Goal: Information Seeking & Learning: Learn about a topic

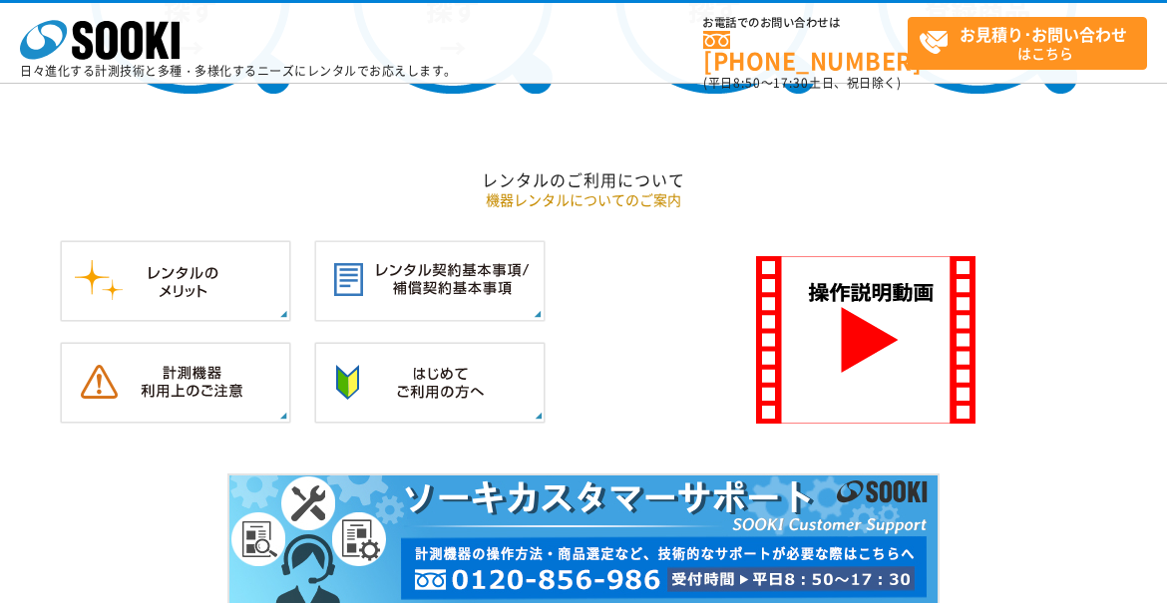
scroll to position [1795, 0]
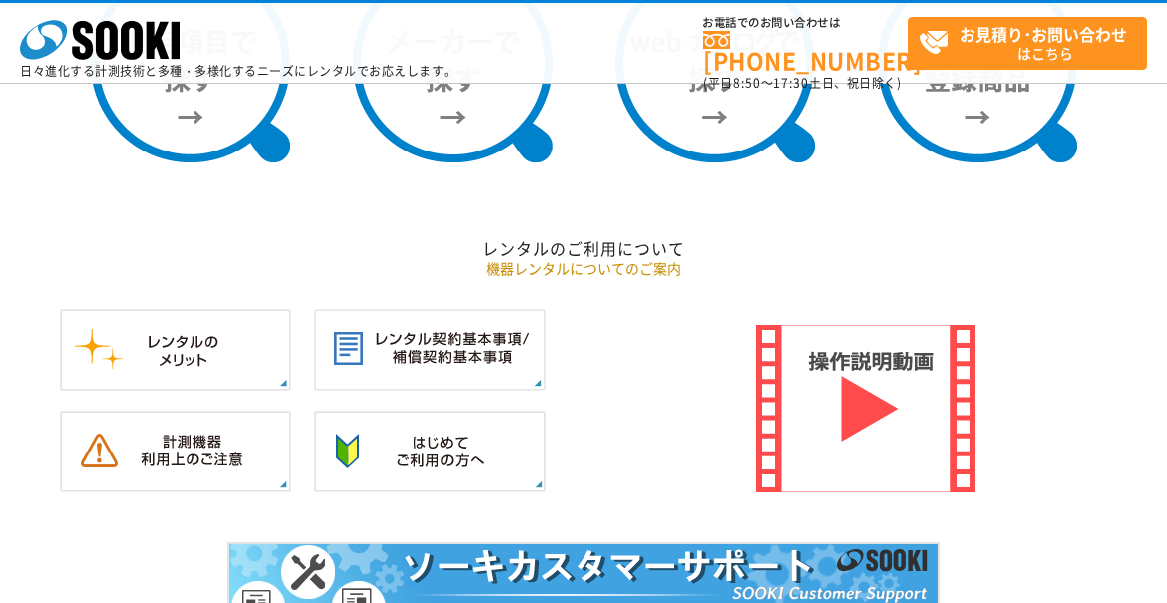
click at [876, 393] on img at bounding box center [865, 409] width 219 height 168
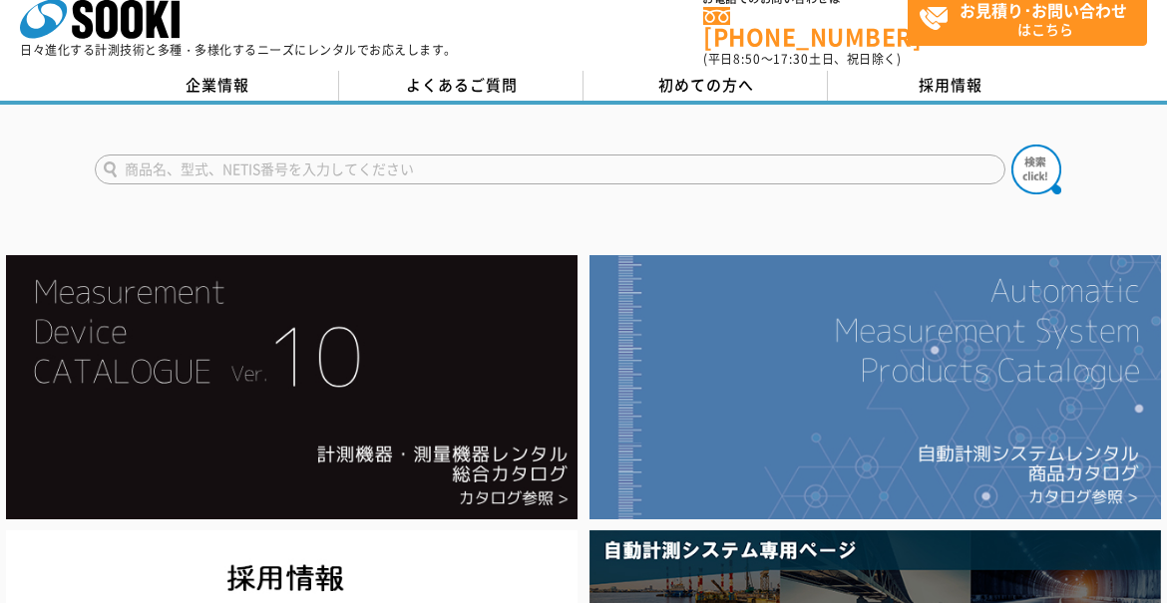
scroll to position [0, 0]
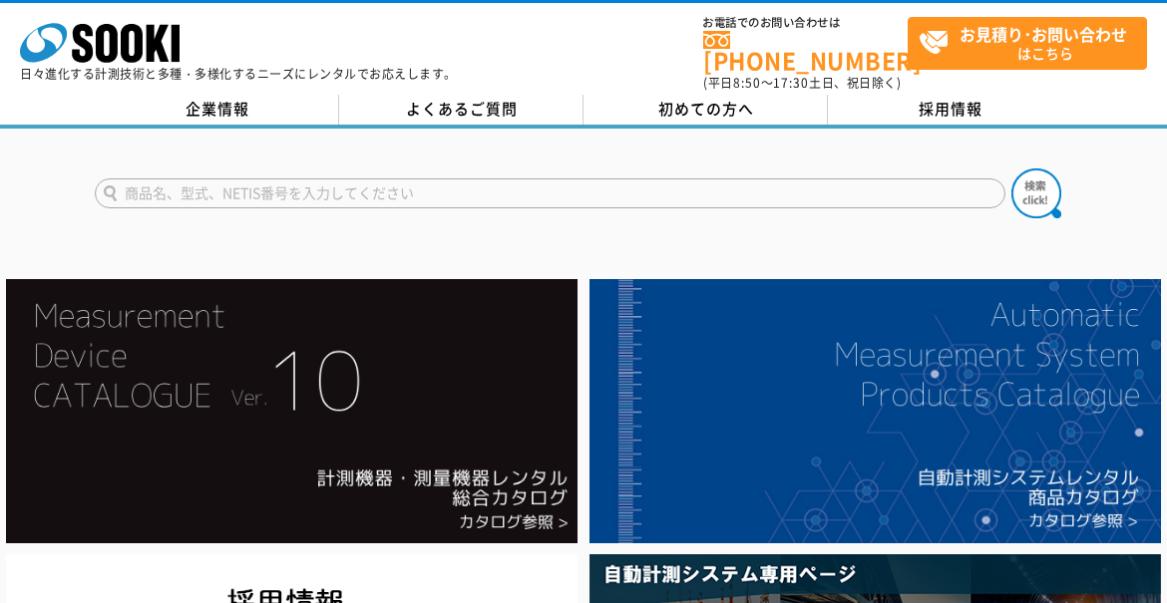
click at [137, 179] on input "text" at bounding box center [550, 194] width 911 height 30
type input "HJR-62K"
click at [1031, 189] on img at bounding box center [1036, 194] width 50 height 50
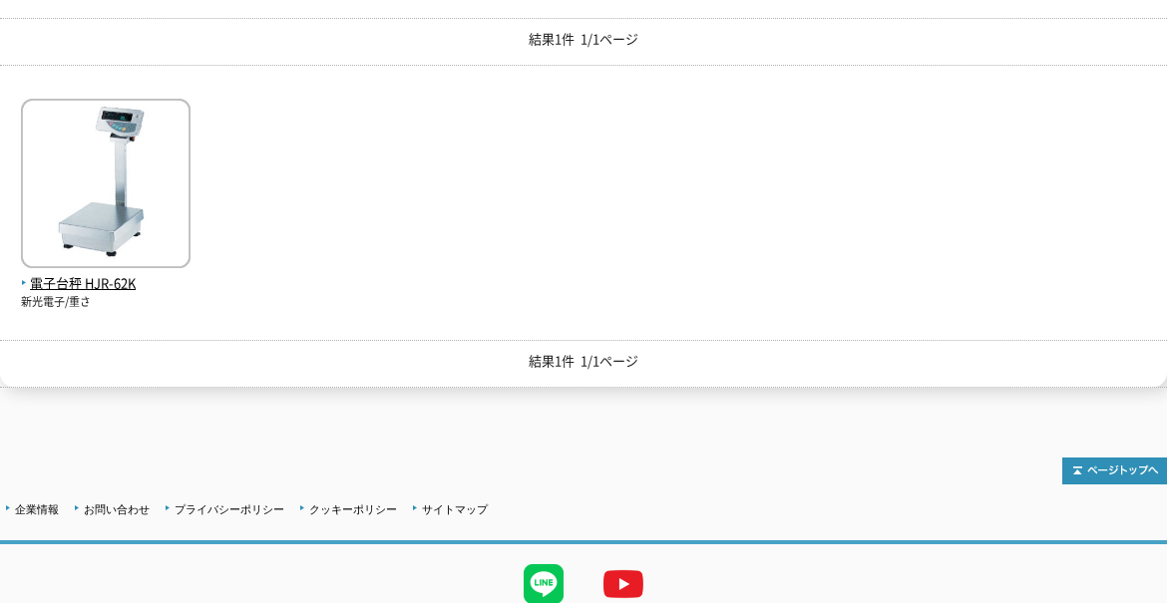
scroll to position [214, 0]
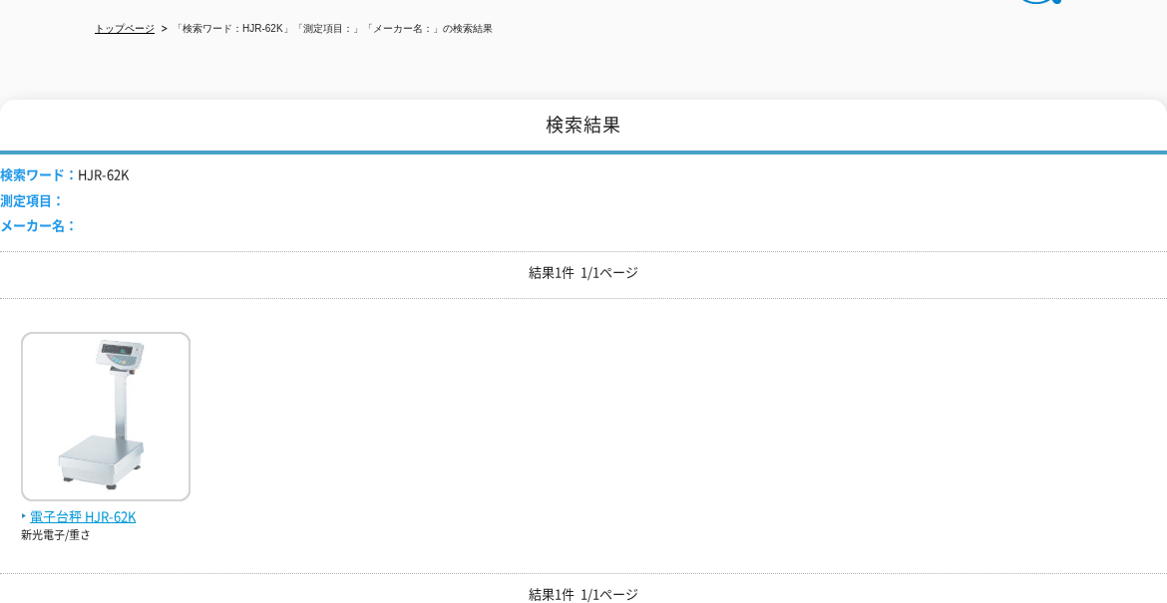
click at [91, 507] on span "電子台秤 HJR-62K" at bounding box center [106, 517] width 170 height 21
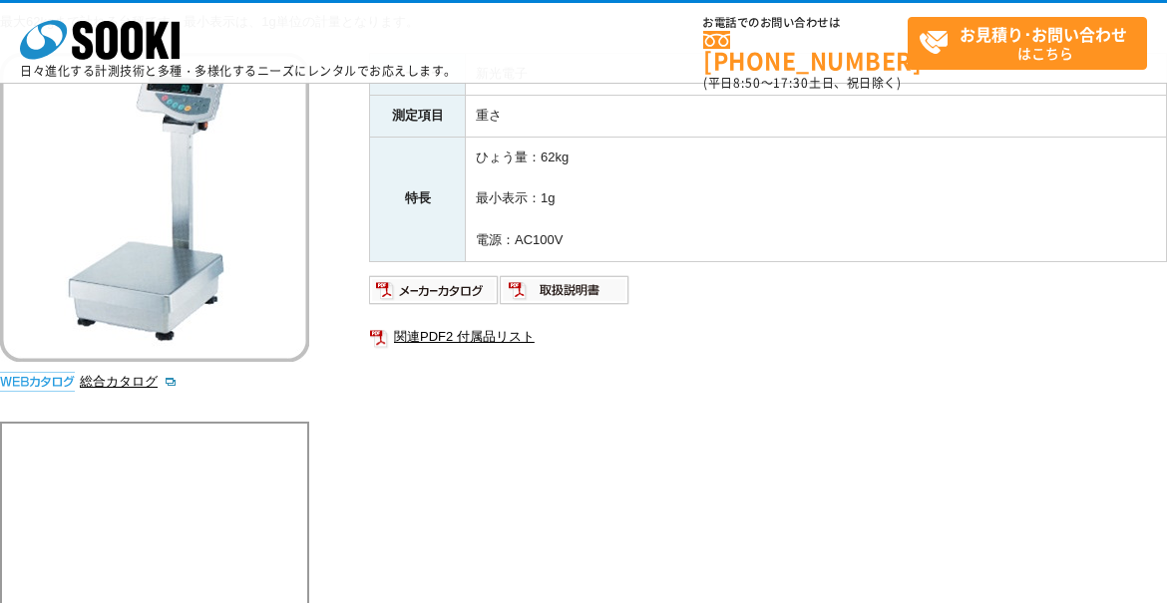
scroll to position [299, 0]
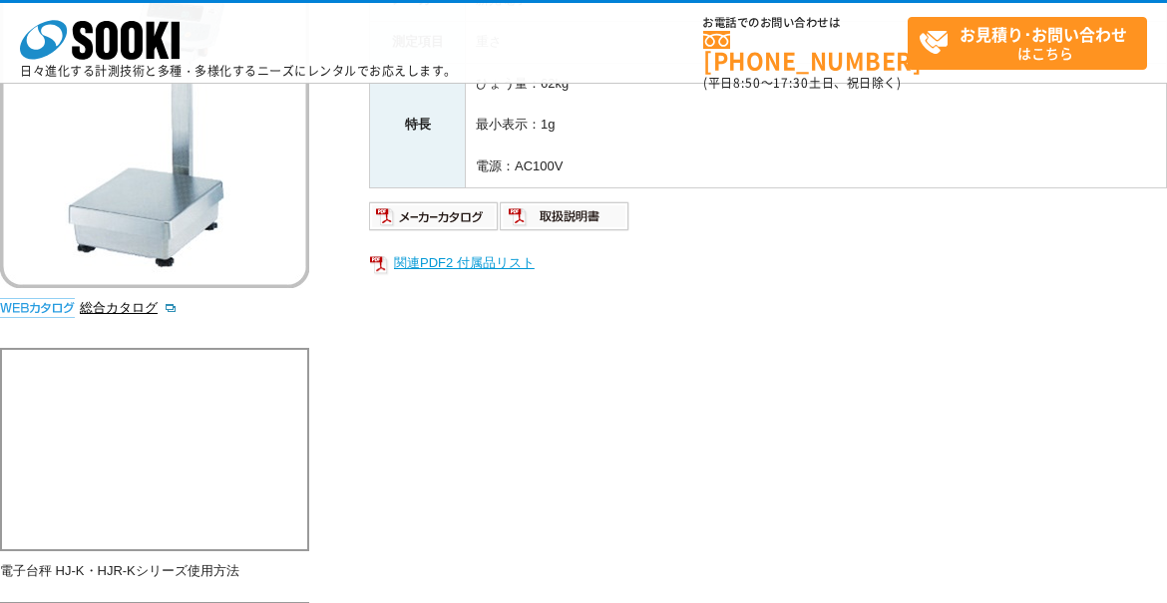
click at [485, 265] on link "関連PDF2 付属品リスト" at bounding box center [768, 263] width 798 height 26
click at [592, 219] on img at bounding box center [565, 216] width 131 height 32
click at [880, 339] on div "メーカー 新光電子 測定項目 重さ 特長 ひょう量：62kg 最小表示：1g 電源：AC100V 関連PDF2 付属品リスト" at bounding box center [768, 193] width 798 height 429
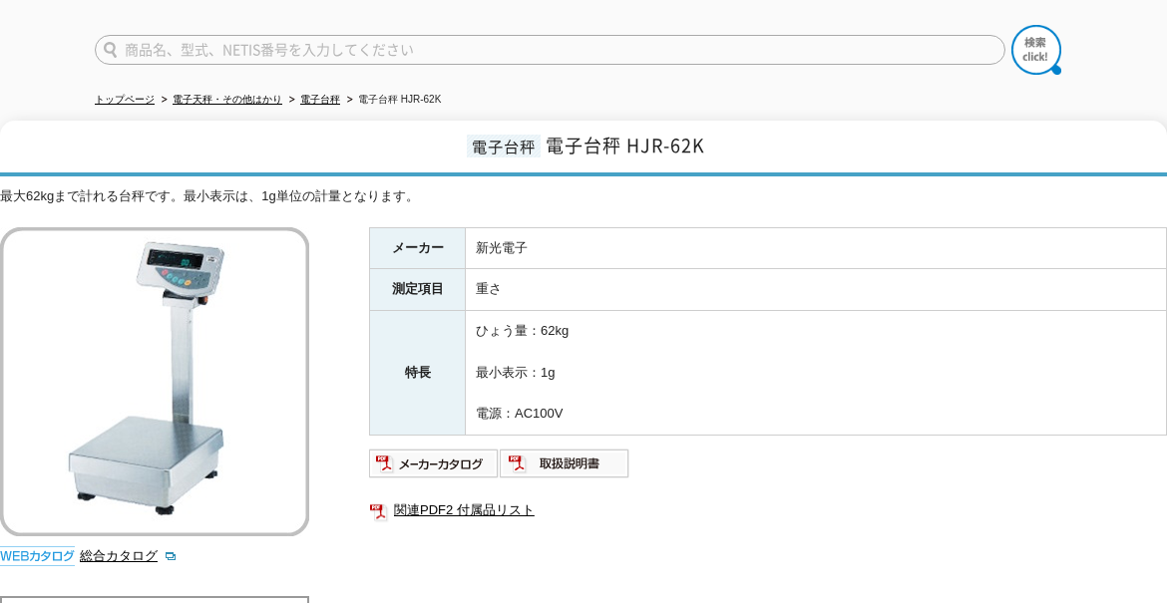
scroll to position [100, 0]
